Goal: Find specific page/section: Find specific page/section

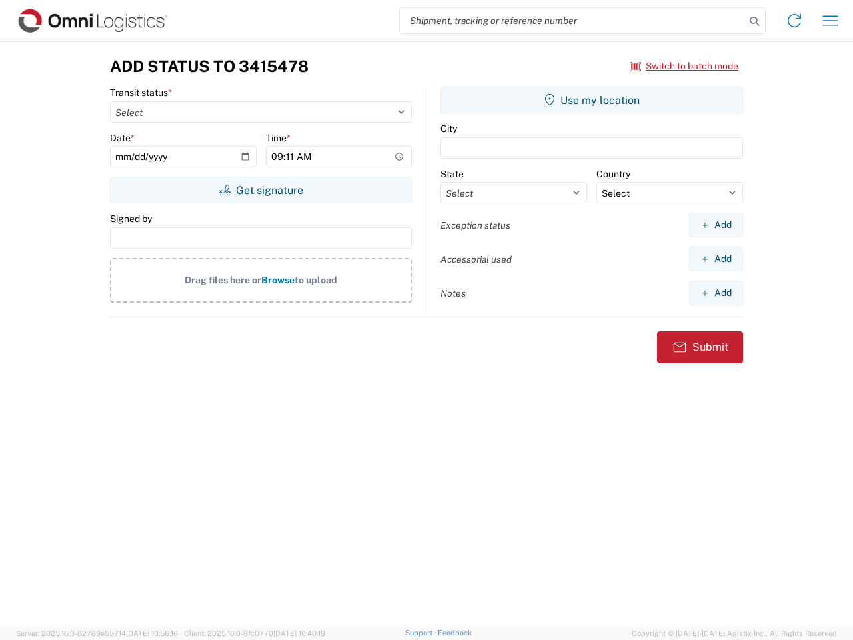
click at [572, 21] on input "search" at bounding box center [572, 20] width 345 height 25
click at [754, 21] on icon at bounding box center [754, 21] width 19 height 19
click at [794, 21] on icon at bounding box center [794, 20] width 21 height 21
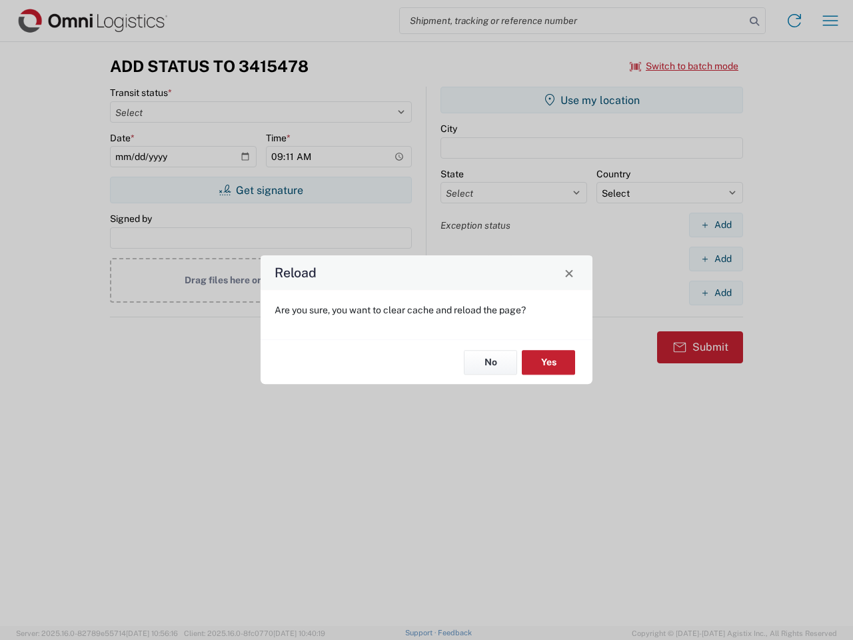
click at [830, 21] on div "Reload Are you sure, you want to clear cache and reload the page? No Yes" at bounding box center [426, 320] width 853 height 640
click at [684, 66] on div "Reload Are you sure, you want to clear cache and reload the page? No Yes" at bounding box center [426, 320] width 853 height 640
click at [261, 190] on div "Reload Are you sure, you want to clear cache and reload the page? No Yes" at bounding box center [426, 320] width 853 height 640
click at [592, 100] on div "Reload Are you sure, you want to clear cache and reload the page? No Yes" at bounding box center [426, 320] width 853 height 640
click at [716, 225] on div "Reload Are you sure, you want to clear cache and reload the page? No Yes" at bounding box center [426, 320] width 853 height 640
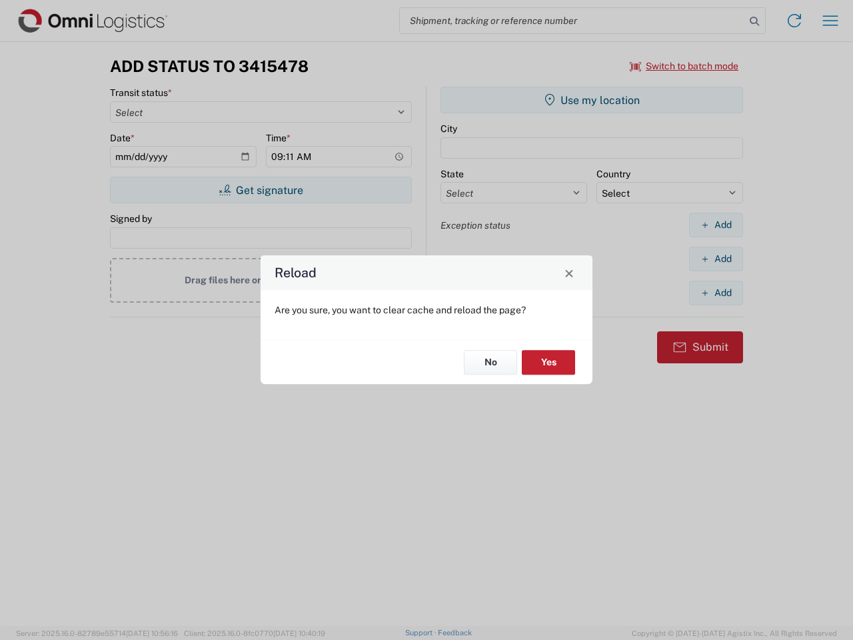
click at [716, 259] on div "Reload Are you sure, you want to clear cache and reload the page? No Yes" at bounding box center [426, 320] width 853 height 640
click at [716, 293] on div "Reload Are you sure, you want to clear cache and reload the page? No Yes" at bounding box center [426, 320] width 853 height 640
